Goal: Information Seeking & Learning: Learn about a topic

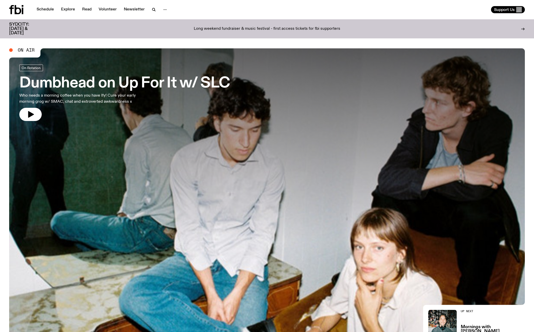
click at [19, 27] on h3 "SYDCITY: [DATE] & [DATE]" at bounding box center [25, 28] width 33 height 13
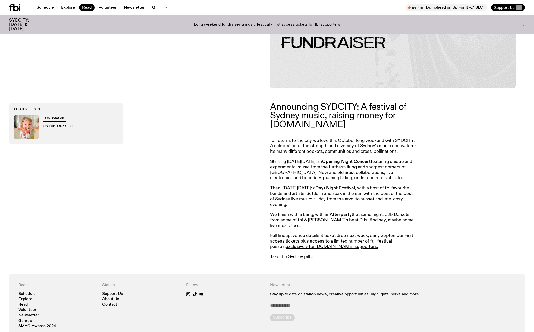
scroll to position [202, 0]
drag, startPoint x: 286, startPoint y: 189, endPoint x: 372, endPoint y: 188, distance: 85.9
click at [372, 188] on p "Then, on Saturday October 4: a Day>Night Festival , with a host of fbi favourit…" at bounding box center [343, 196] width 146 height 22
drag, startPoint x: 372, startPoint y: 188, endPoint x: 377, endPoint y: 194, distance: 7.6
click at [377, 194] on p "Then, on Saturday October 4: a Day>Night Festival , with a host of fbi favourit…" at bounding box center [343, 196] width 146 height 22
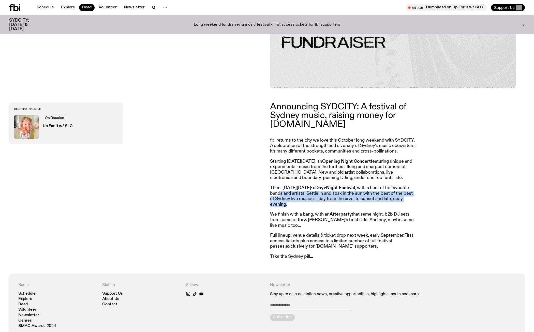
drag, startPoint x: 307, startPoint y: 205, endPoint x: 299, endPoint y: 197, distance: 11.5
click at [299, 197] on p "Then, on Saturday October 4: a Day>Night Festival , with a host of fbi favourit…" at bounding box center [343, 196] width 146 height 22
click at [357, 225] on p "We finish with a bang, with an Afterparty that same night. b2b DJ sets from som…" at bounding box center [343, 220] width 146 height 17
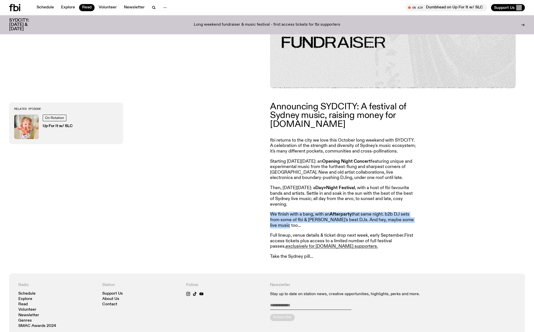
drag, startPoint x: 271, startPoint y: 214, endPoint x: 310, endPoint y: 228, distance: 40.5
click at [310, 228] on p "We finish with a bang, with an Afterparty that same night. b2b DJ sets from som…" at bounding box center [343, 220] width 146 height 17
drag, startPoint x: 310, startPoint y: 228, endPoint x: 307, endPoint y: 239, distance: 11.4
click at [305, 237] on p "Full lineup, venue details & ticket drop next week, early September. First acce…" at bounding box center [343, 241] width 146 height 17
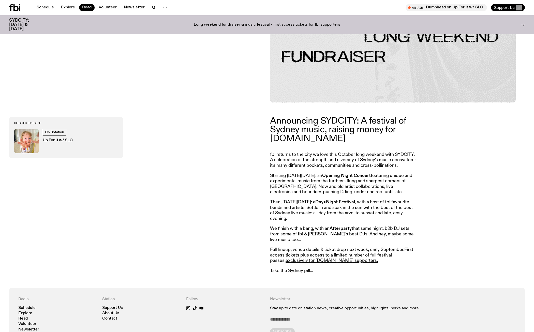
scroll to position [179, 0]
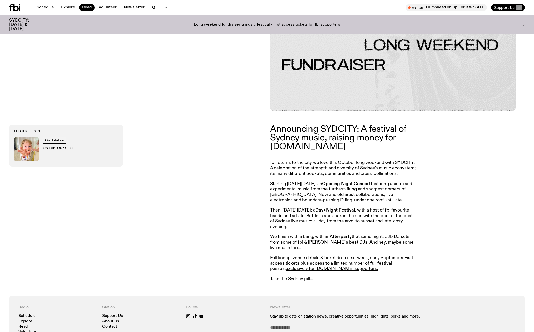
click at [345, 239] on strong "Afterparty" at bounding box center [340, 236] width 22 height 5
drag, startPoint x: 345, startPoint y: 239, endPoint x: 298, endPoint y: 236, distance: 46.6
click at [298, 236] on p "We finish with a bang, with an Afterparty that same night. b2b DJ sets from som…" at bounding box center [343, 242] width 146 height 17
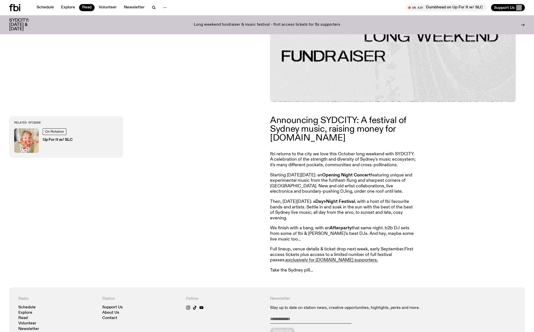
scroll to position [200, 0]
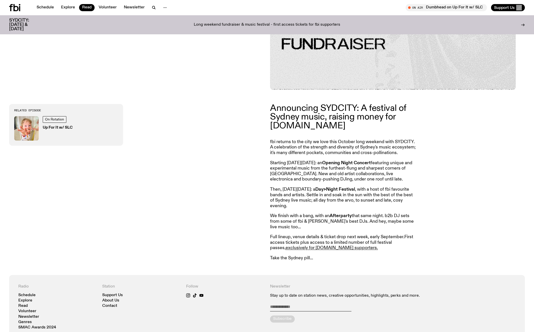
click at [342, 218] on strong "Afterparty" at bounding box center [340, 216] width 22 height 5
drag, startPoint x: 342, startPoint y: 218, endPoint x: 299, endPoint y: 216, distance: 42.8
click at [299, 216] on p "We finish with a bang, with an Afterparty that same night. b2b DJ sets from som…" at bounding box center [343, 221] width 146 height 17
click at [313, 190] on p "Then, on Saturday October 4: a Day>Night Festival , with a host of fbi favourit…" at bounding box center [343, 198] width 146 height 22
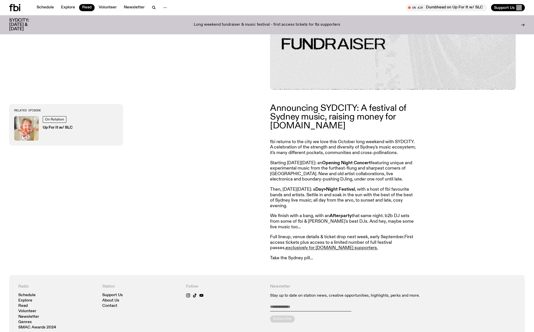
click at [313, 191] on p "Then, on Saturday October 4: a Day>Night Festival , with a host of fbi favourit…" at bounding box center [343, 198] width 146 height 22
click at [310, 207] on p "Then, on Saturday October 4: a Day>Night Festival , with a host of fbi favourit…" at bounding box center [343, 198] width 146 height 22
